Goal: Task Accomplishment & Management: Use online tool/utility

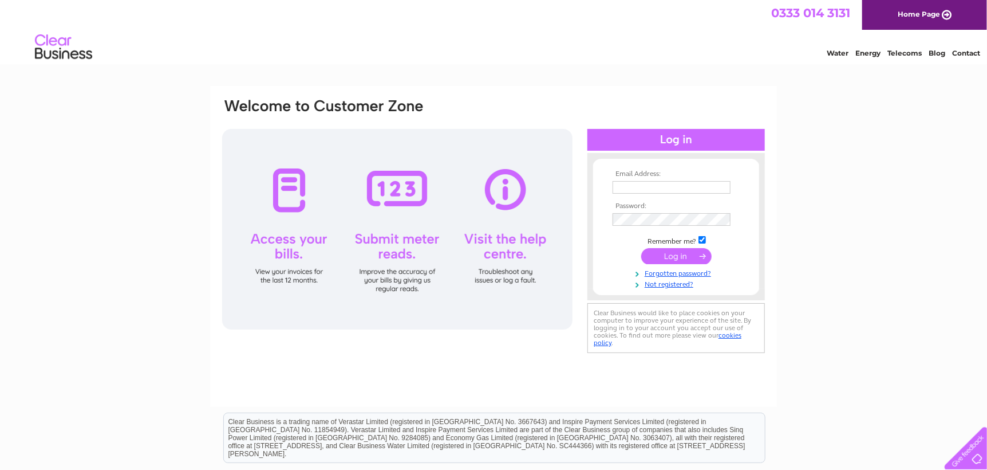
click at [677, 186] on input "text" at bounding box center [672, 187] width 118 height 13
type input "gagebooks@clara.net"
click at [665, 251] on input "submit" at bounding box center [676, 256] width 70 height 16
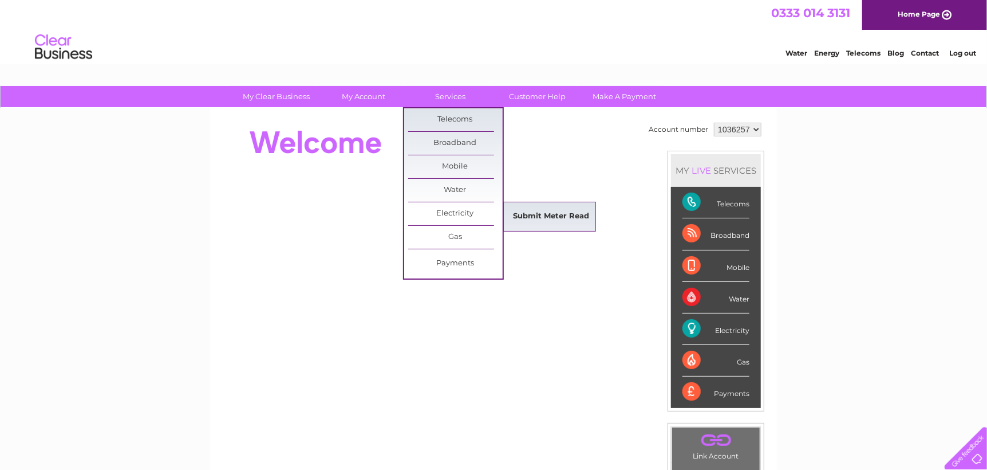
click at [540, 210] on link "Submit Meter Read" at bounding box center [552, 216] width 94 height 23
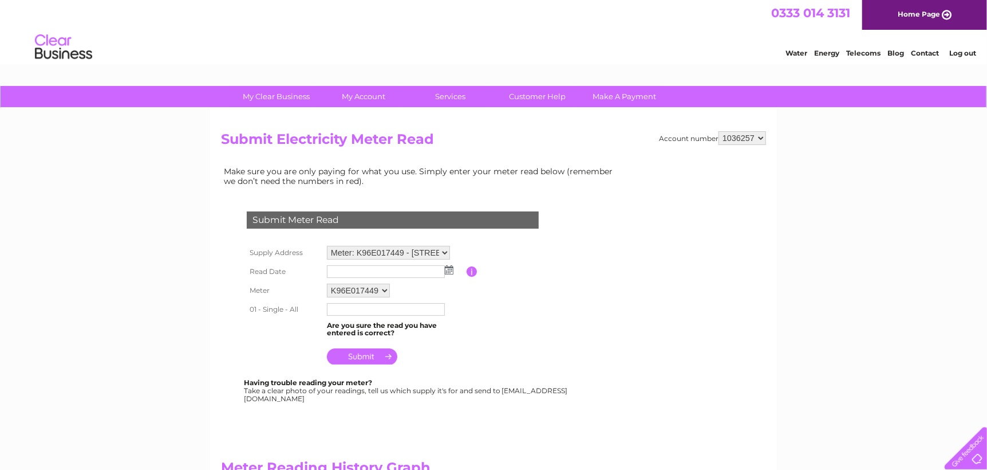
click at [447, 269] on img at bounding box center [449, 269] width 9 height 9
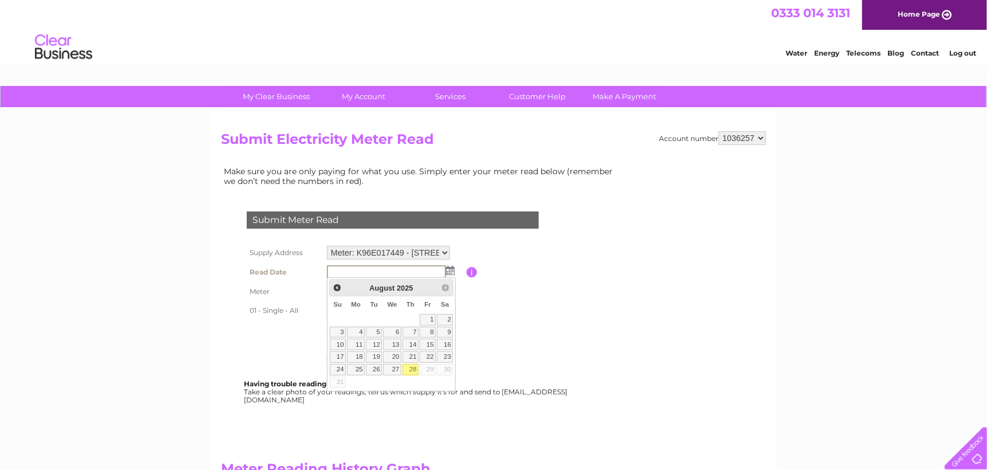
click at [415, 367] on link "28" at bounding box center [411, 369] width 16 height 11
type input "2025/08/28"
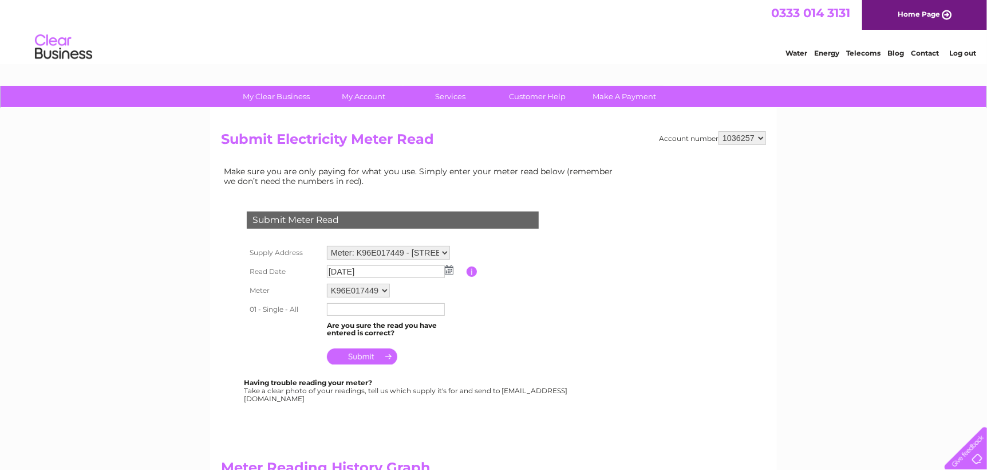
click at [350, 307] on input "text" at bounding box center [386, 309] width 118 height 13
type input "08494"
click at [356, 356] on input "submit" at bounding box center [362, 356] width 70 height 16
